Goal: Information Seeking & Learning: Learn about a topic

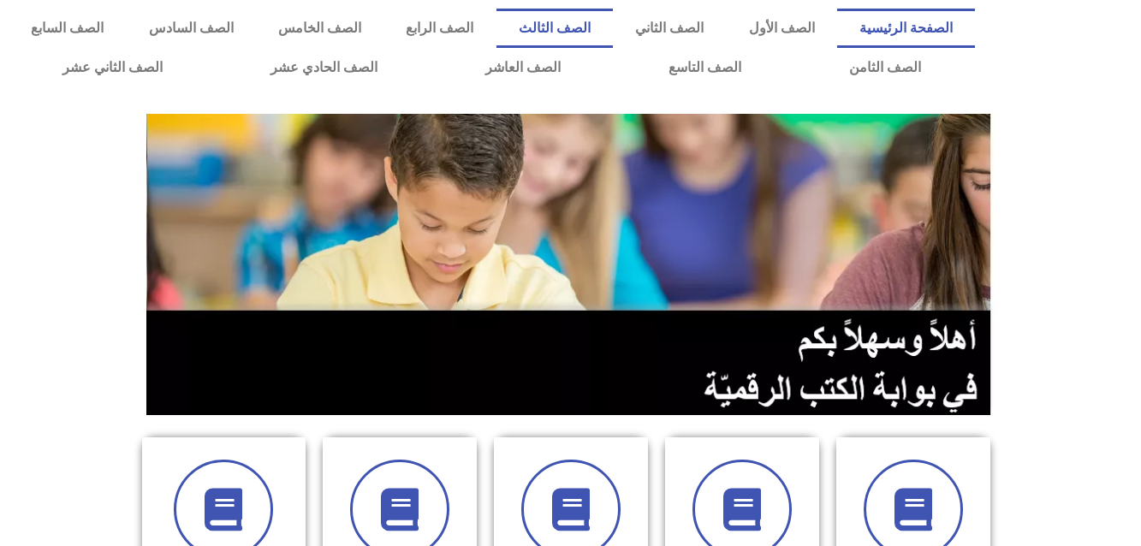
click at [613, 18] on link "الصف الثالث" at bounding box center [554, 28] width 116 height 39
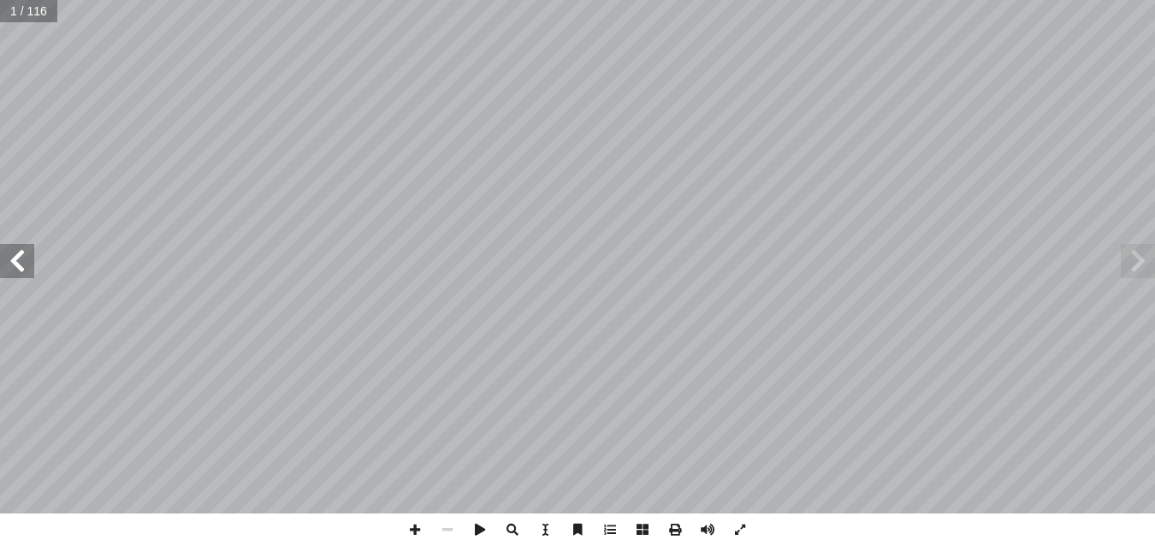
click at [19, 259] on span at bounding box center [17, 261] width 34 height 34
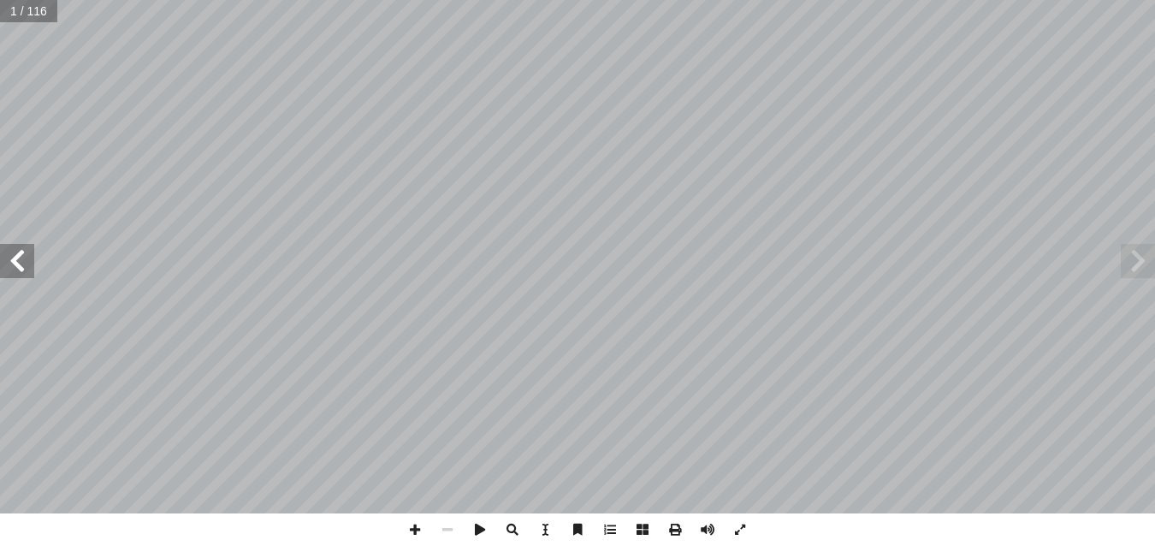
click at [19, 259] on span at bounding box center [17, 261] width 34 height 34
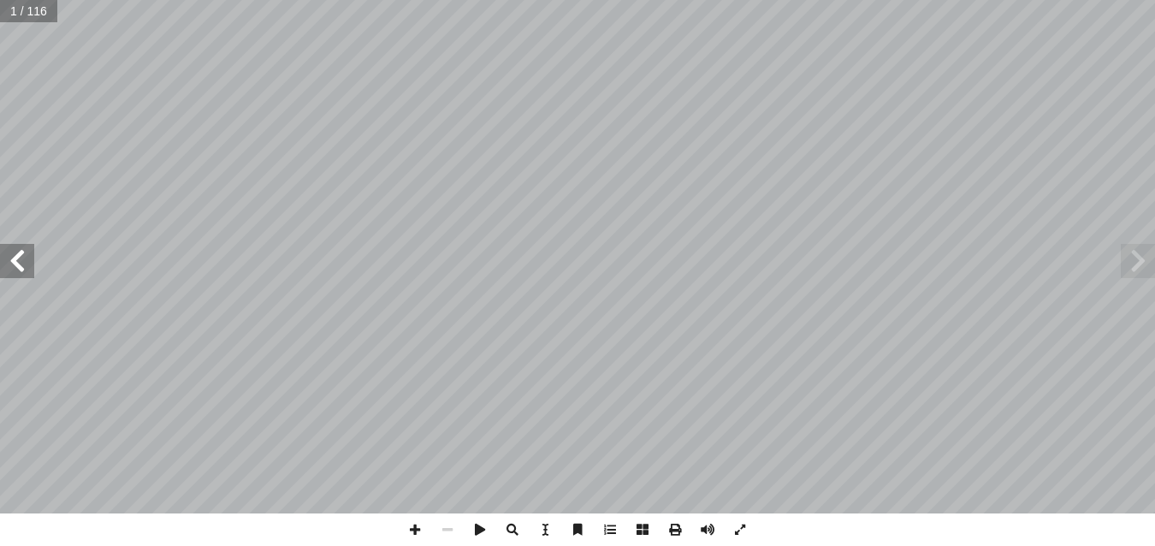
click at [19, 259] on span at bounding box center [17, 261] width 34 height 34
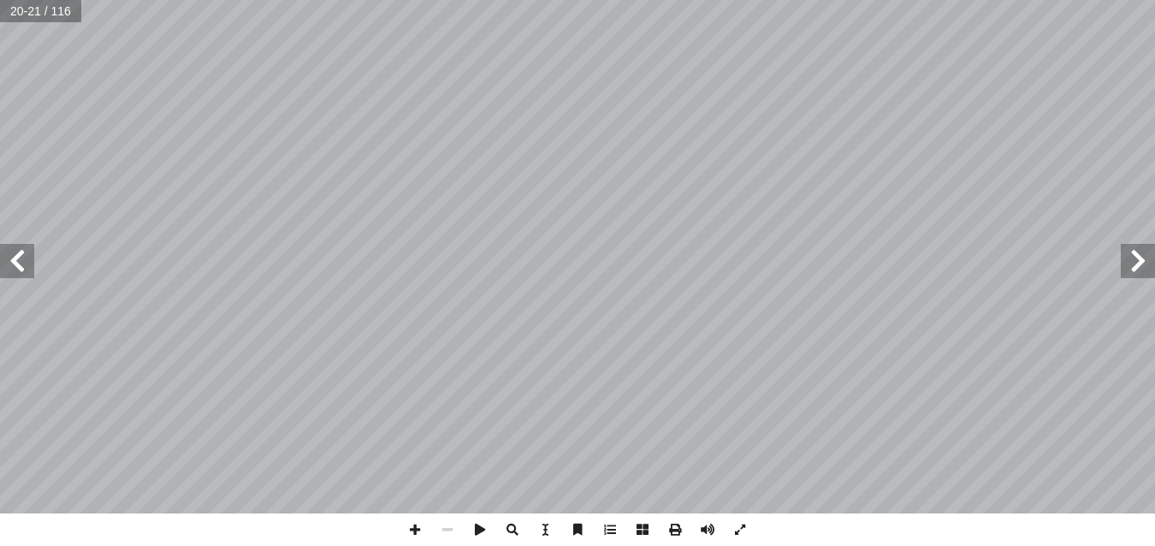
click at [1129, 248] on span at bounding box center [1138, 261] width 34 height 34
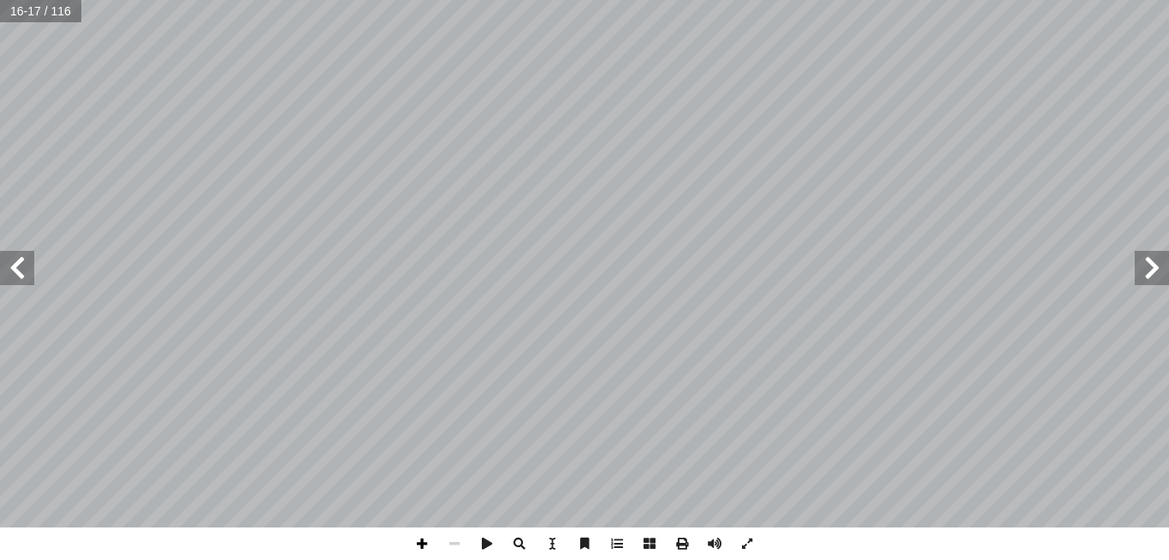
click at [420, 538] on span at bounding box center [422, 543] width 33 height 33
click at [12, 267] on span at bounding box center [17, 268] width 34 height 34
